Goal: Find specific page/section: Find specific page/section

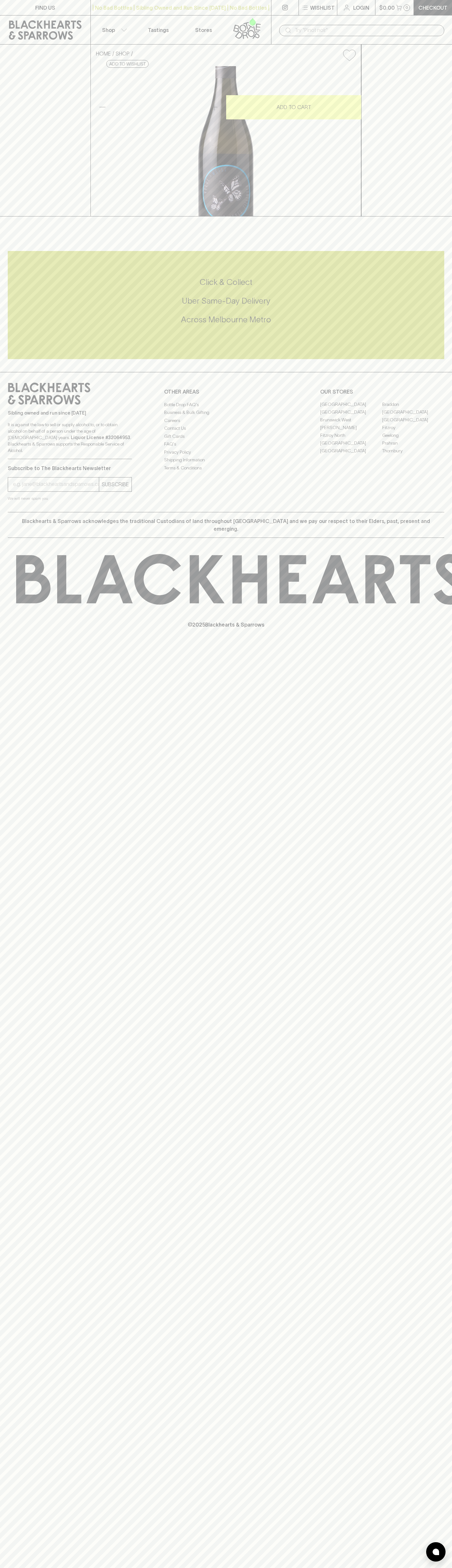
click at [222, 18] on link "Stores" at bounding box center [203, 30] width 45 height 29
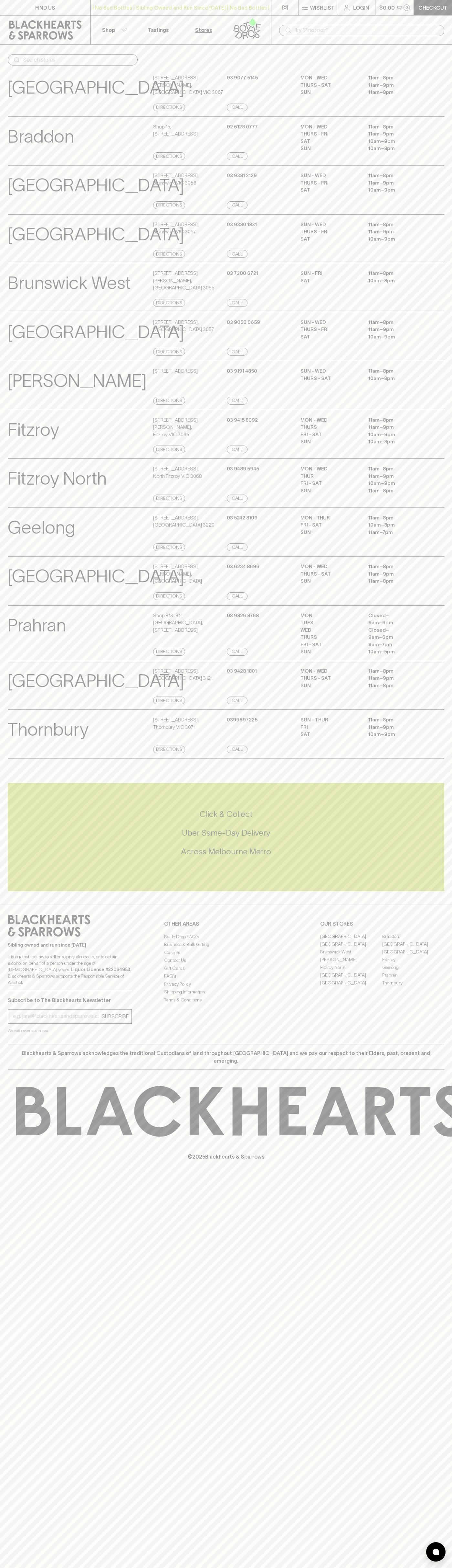
click at [311, 1568] on html "FIND US | No Bad Bottles | Sibling Owned and Run Since 2006 | No Bad Bottles | …" at bounding box center [226, 784] width 452 height 1568
click at [22, 1308] on div "FIND US | No Bad Bottles | Sibling Owned and Run Since 2006 | No Bad Bottles | …" at bounding box center [226, 784] width 452 height 1568
